Goal: Task Accomplishment & Management: Complete application form

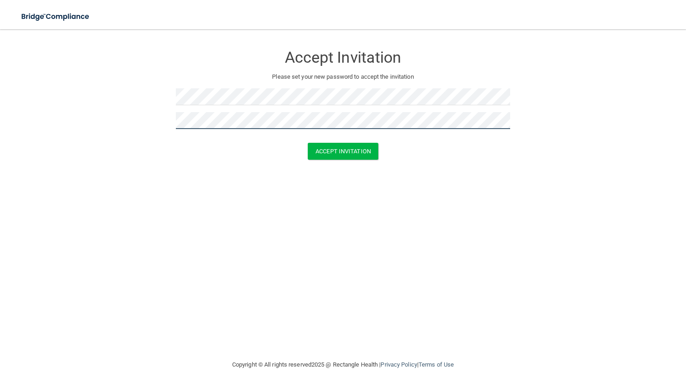
click at [308, 143] on button "Accept Invitation" at bounding box center [343, 151] width 71 height 17
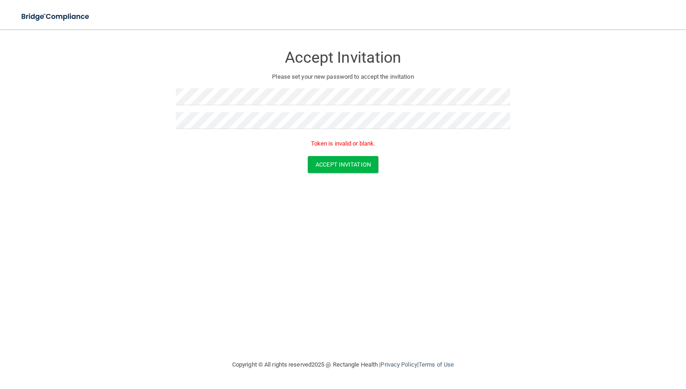
drag, startPoint x: 362, startPoint y: 222, endPoint x: 358, endPoint y: 218, distance: 5.5
click at [361, 222] on div "Accept Invitation Please set your new password to accept the invitation Token i…" at bounding box center [342, 194] width 649 height 312
click at [346, 164] on button "Accept Invitation" at bounding box center [343, 164] width 71 height 17
drag, startPoint x: 274, startPoint y: 75, endPoint x: 274, endPoint y: 82, distance: 7.8
click at [274, 75] on p "Please set your new password to accept the invitation" at bounding box center [343, 76] width 321 height 11
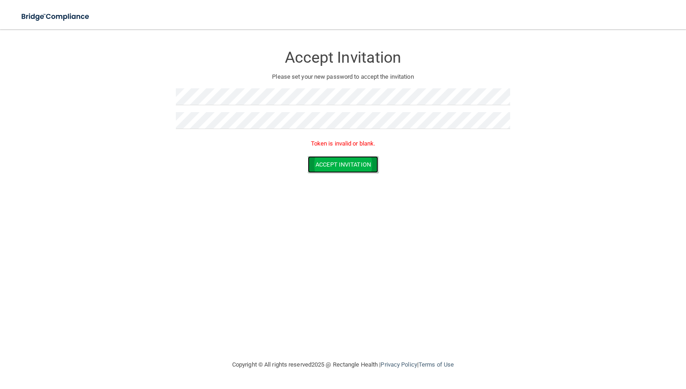
click at [338, 165] on button "Accept Invitation" at bounding box center [343, 164] width 71 height 17
drag, startPoint x: 230, startPoint y: 239, endPoint x: 350, endPoint y: 221, distance: 120.9
click at [231, 238] on div "Accept Invitation Please set your new password to accept the invitation Accept …" at bounding box center [342, 194] width 649 height 312
click at [351, 147] on button "Accept Invitation" at bounding box center [343, 151] width 71 height 17
click at [354, 163] on button "Accept Invitation" at bounding box center [343, 164] width 71 height 17
